Goal: Information Seeking & Learning: Find contact information

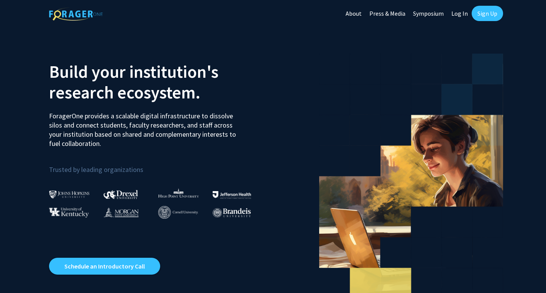
click at [459, 16] on link "Log In" at bounding box center [460, 13] width 24 height 27
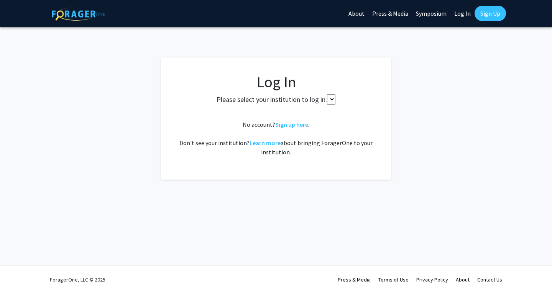
select select
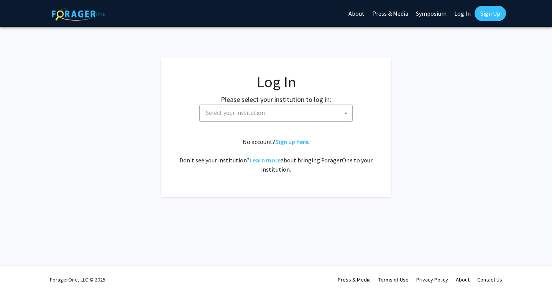
drag, startPoint x: 303, startPoint y: 117, endPoint x: 289, endPoint y: 118, distance: 14.7
click at [289, 118] on span "Select your institution" at bounding box center [278, 113] width 150 height 16
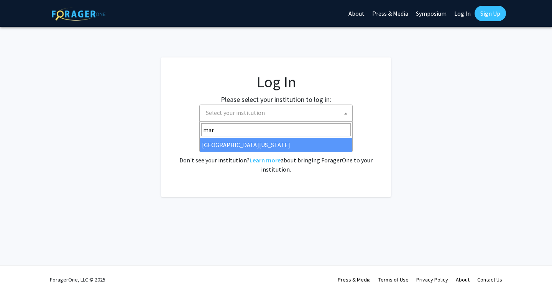
type input "mar"
select select "31"
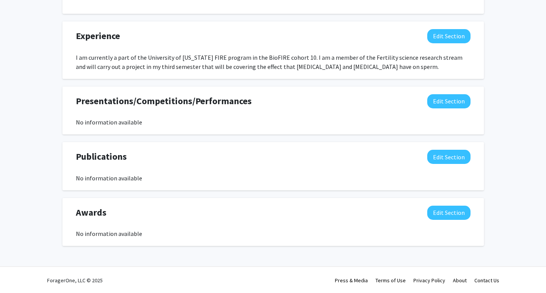
scroll to position [525, 0]
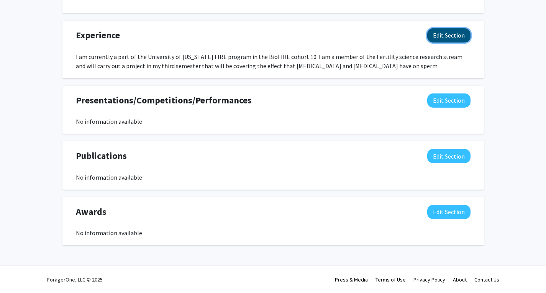
click at [463, 36] on button "Edit Section" at bounding box center [449, 35] width 43 height 14
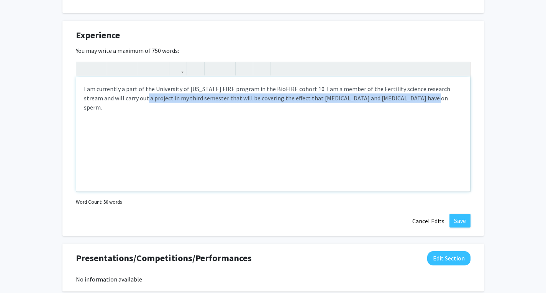
drag, startPoint x: 395, startPoint y: 101, endPoint x: 118, endPoint y: 120, distance: 277.6
click at [118, 120] on div "I am currently a part of the University of [US_STATE] FIRE program in the BioFI…" at bounding box center [273, 134] width 394 height 115
drag, startPoint x: 399, startPoint y: 103, endPoint x: 453, endPoint y: 91, distance: 55.4
click at [453, 91] on div "I am currently a part of the University of [US_STATE] FIRE program in the BioFI…" at bounding box center [273, 134] width 394 height 115
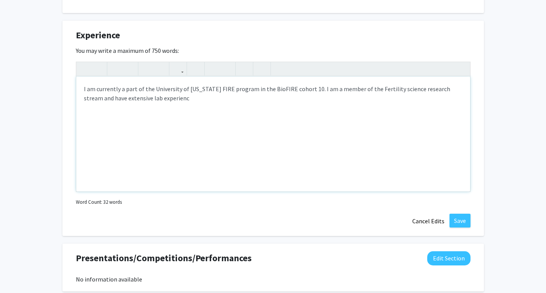
type textarea "I am currently a part of the University of [US_STATE] FIRE program in the BioFI…"
click at [464, 217] on button "Save" at bounding box center [460, 221] width 21 height 14
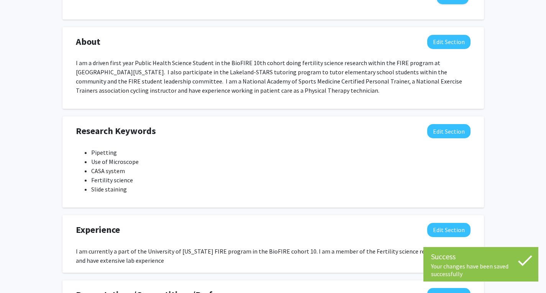
scroll to position [329, 0]
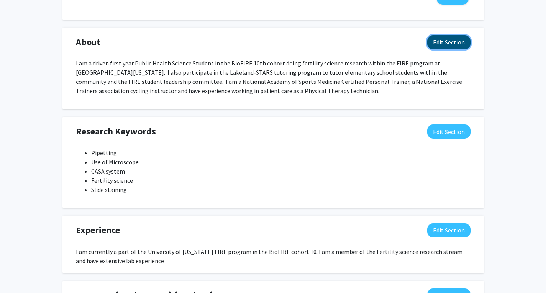
click at [459, 37] on button "Edit Section" at bounding box center [449, 42] width 43 height 14
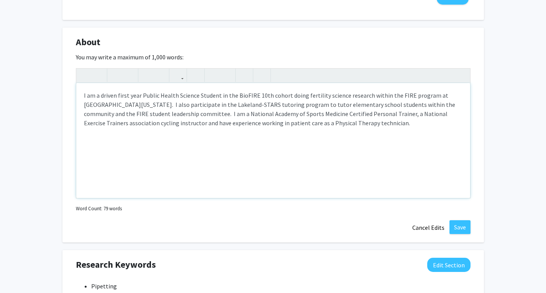
click at [127, 95] on p "I am a driven first year Public Health Science Student in the BioFIRE 10th coho…" at bounding box center [273, 109] width 379 height 37
click at [231, 96] on p "I am a driven second year Public Health Science Student in the BioFIRE 10th coh…" at bounding box center [273, 109] width 379 height 37
click at [250, 96] on p "I am a driven second year Public Health Science Student. I am in the BioFIRE 10…" at bounding box center [273, 109] width 379 height 37
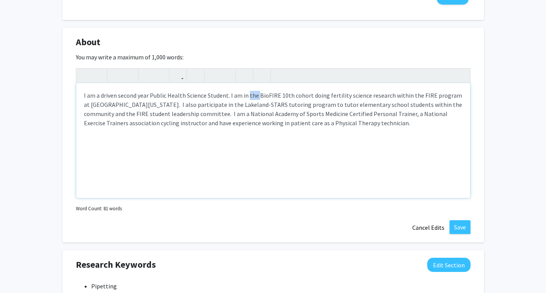
click at [250, 96] on p "I am a driven second year Public Health Science Student. I am in the BioFIRE 10…" at bounding box center [273, 109] width 379 height 37
click at [266, 96] on p "I am a driven second year Public Health Science Student. I am in BioFIRE 10th c…" at bounding box center [273, 109] width 379 height 37
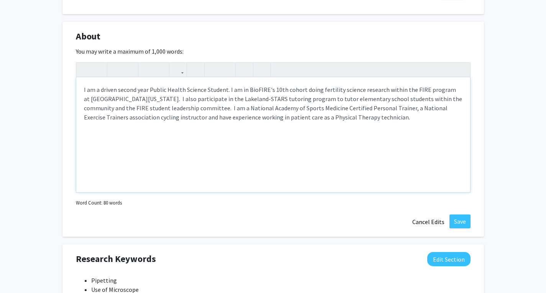
scroll to position [336, 0]
click at [453, 97] on p "I am a driven second year Public Health Science Student. I am in BioFIRE's 10th…" at bounding box center [273, 103] width 379 height 37
type textarea "<p>I am a driven second year Public Health Science Student. I am in BioFIRE's 1…"
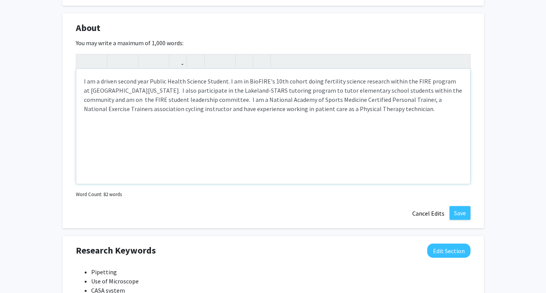
scroll to position [344, 0]
click at [458, 209] on button "Save" at bounding box center [460, 213] width 21 height 14
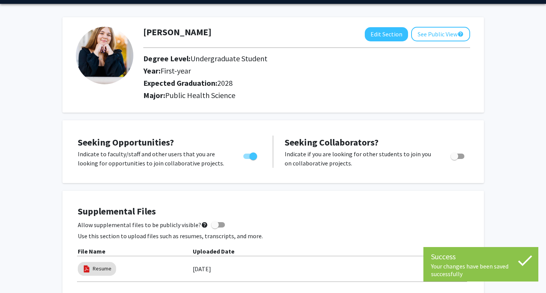
scroll to position [1, 0]
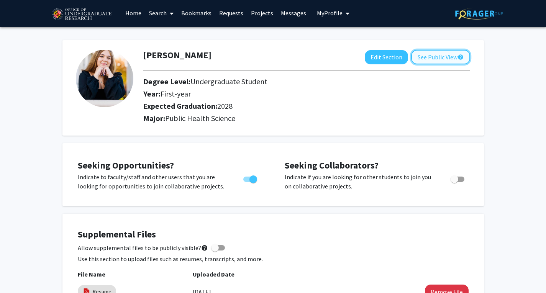
click at [419, 56] on button "See Public View help" at bounding box center [440, 57] width 59 height 15
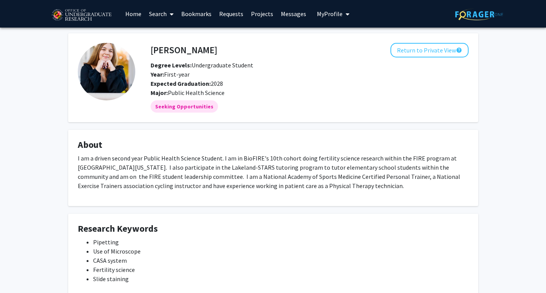
click at [160, 11] on link "Search" at bounding box center [161, 13] width 32 height 27
click at [177, 51] on span "Students" at bounding box center [168, 50] width 47 height 15
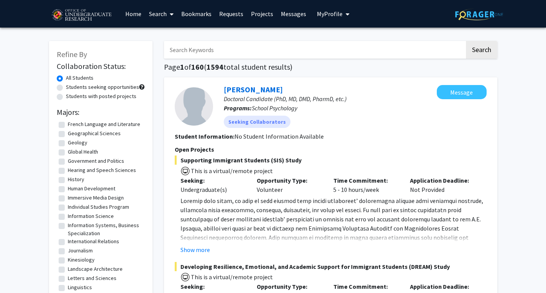
scroll to position [365, 0]
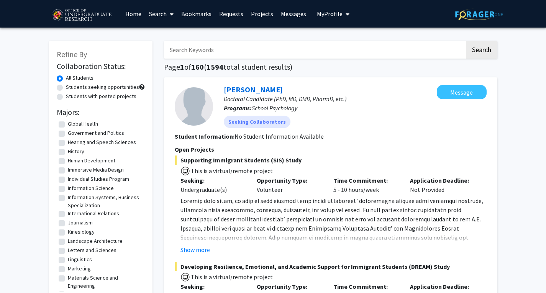
click at [68, 128] on label "Global Health" at bounding box center [83, 124] width 30 height 8
click at [68, 125] on input "Global Health" at bounding box center [70, 122] width 5 height 5
checkbox input "true"
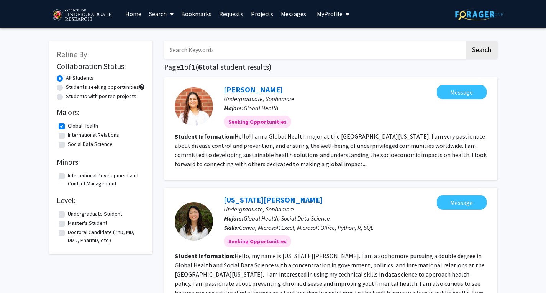
click at [68, 129] on label "Global Health" at bounding box center [83, 126] width 30 height 8
click at [68, 127] on input "Global Health" at bounding box center [70, 124] width 5 height 5
checkbox input "false"
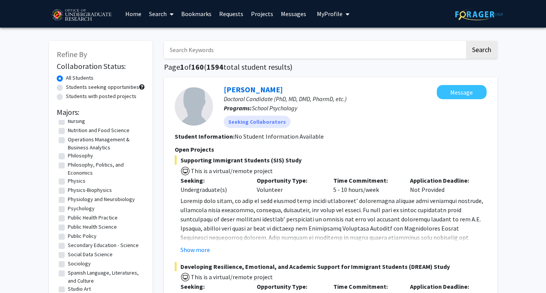
scroll to position [595, 0]
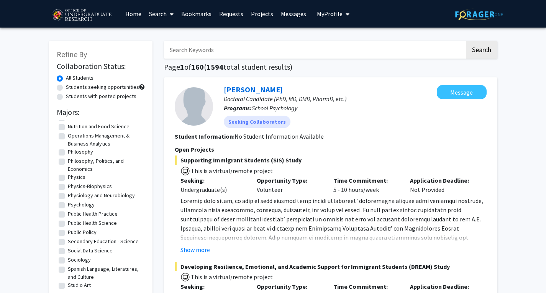
click at [68, 223] on label "Public Health Science" at bounding box center [92, 223] width 49 height 8
click at [68, 223] on input "Public Health Science" at bounding box center [70, 221] width 5 height 5
checkbox input "true"
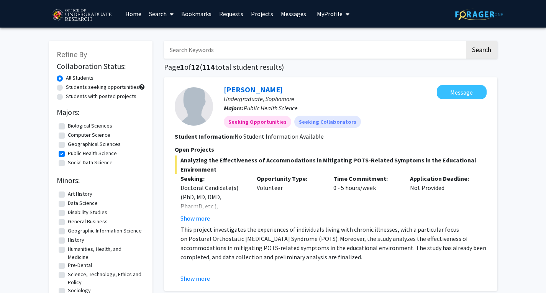
click at [260, 19] on link "Projects" at bounding box center [262, 13] width 30 height 27
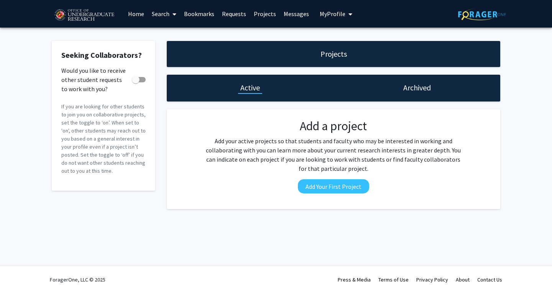
click at [135, 16] on link "Home" at bounding box center [136, 13] width 24 height 27
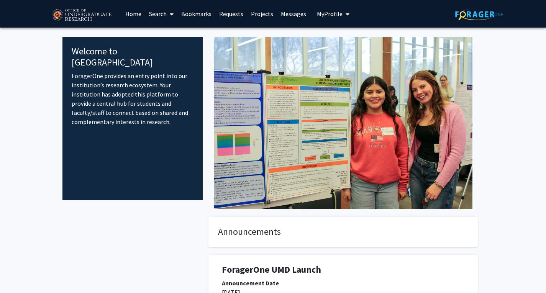
click at [155, 13] on link "Search" at bounding box center [161, 13] width 32 height 27
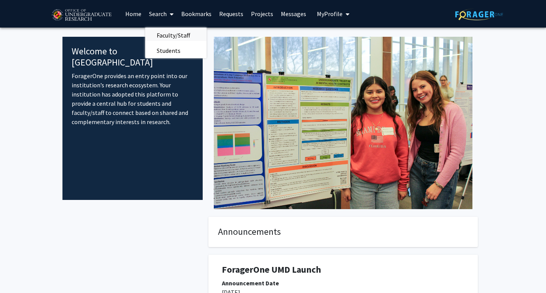
click at [160, 36] on span "Faculty/Staff" at bounding box center [173, 35] width 56 height 15
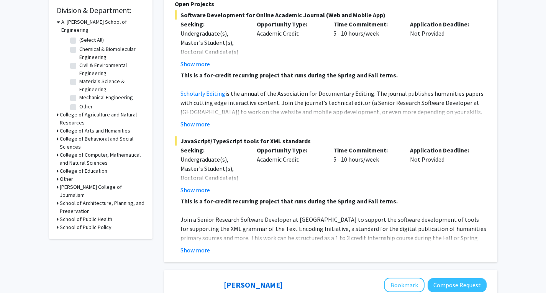
click at [98, 224] on h3 "School of Public Policy" at bounding box center [86, 228] width 52 height 8
click at [99, 216] on h3 "School of Public Health" at bounding box center [86, 220] width 53 height 8
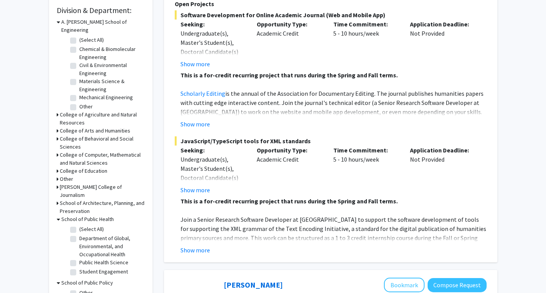
click at [70, 224] on fg-checkbox-list "(Select All) (Select All) Department of Global, Environmental, and Occupational…" at bounding box center [106, 252] width 77 height 56
click at [79, 225] on label "(Select All)" at bounding box center [91, 229] width 25 height 8
click at [79, 225] on input "(Select All)" at bounding box center [81, 227] width 5 height 5
checkbox input "true"
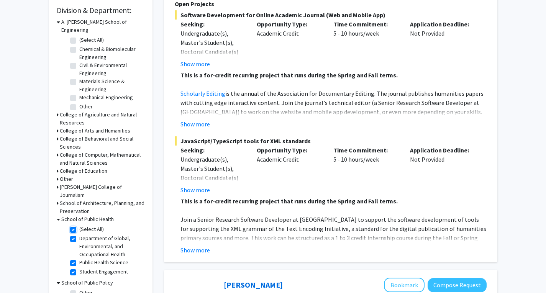
checkbox input "true"
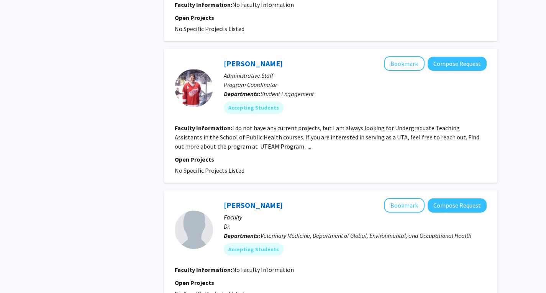
scroll to position [1072, 0]
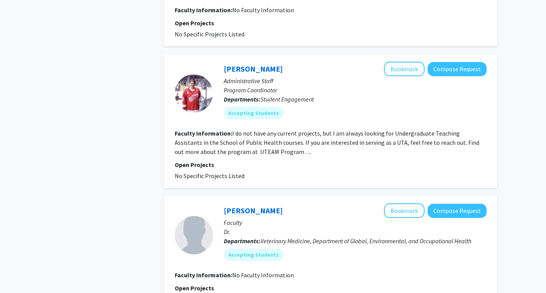
click at [250, 143] on fg-read-more "I do not have any current projects, but I am always looking for Undergraduate T…" at bounding box center [327, 143] width 305 height 26
click at [261, 143] on fg-read-more "I do not have any current projects, but I am always looking for Undergraduate T…" at bounding box center [327, 143] width 305 height 26
